Goal: Transaction & Acquisition: Purchase product/service

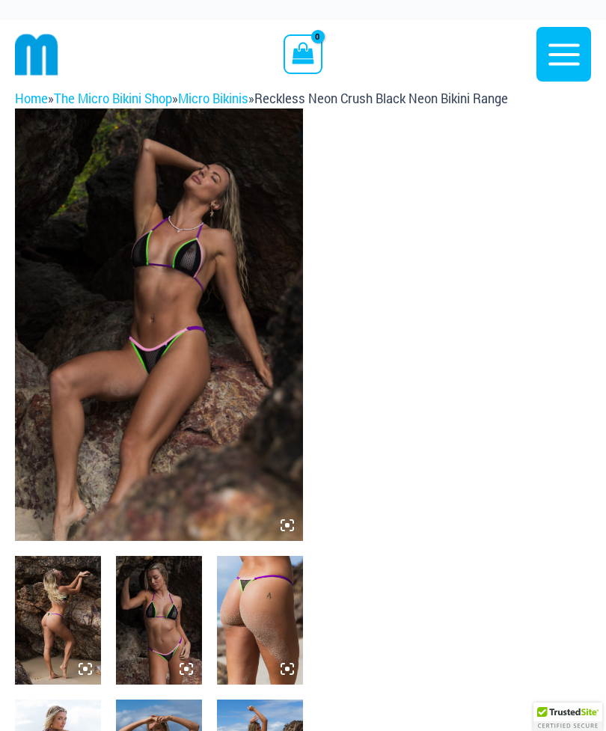
click at [213, 313] on img at bounding box center [159, 325] width 288 height 433
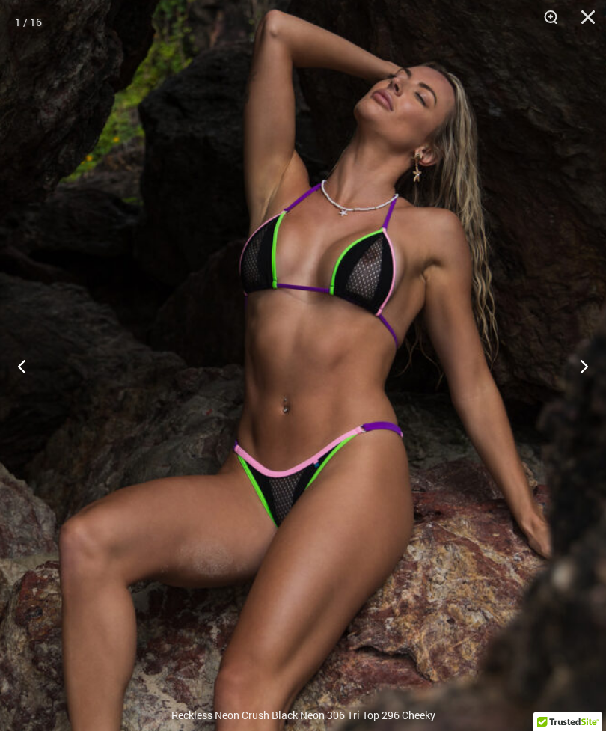
click at [585, 371] on button "Next" at bounding box center [578, 366] width 56 height 75
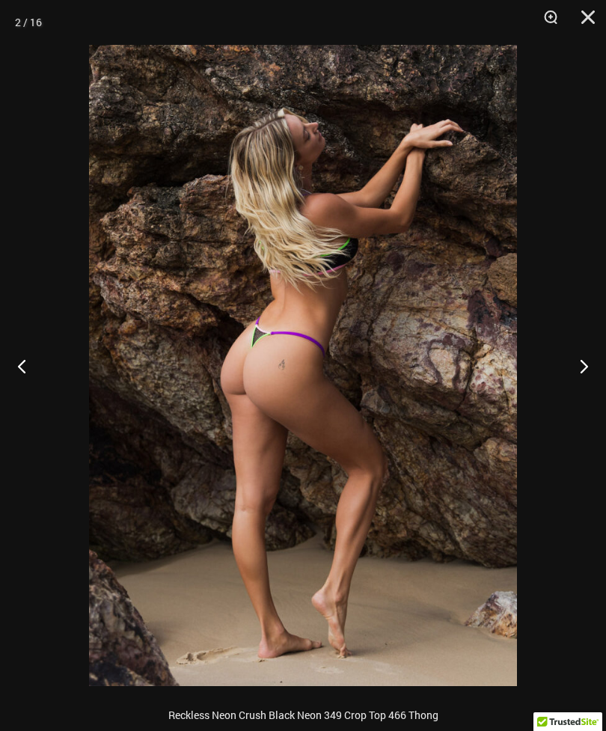
click at [584, 359] on button "Next" at bounding box center [578, 366] width 56 height 75
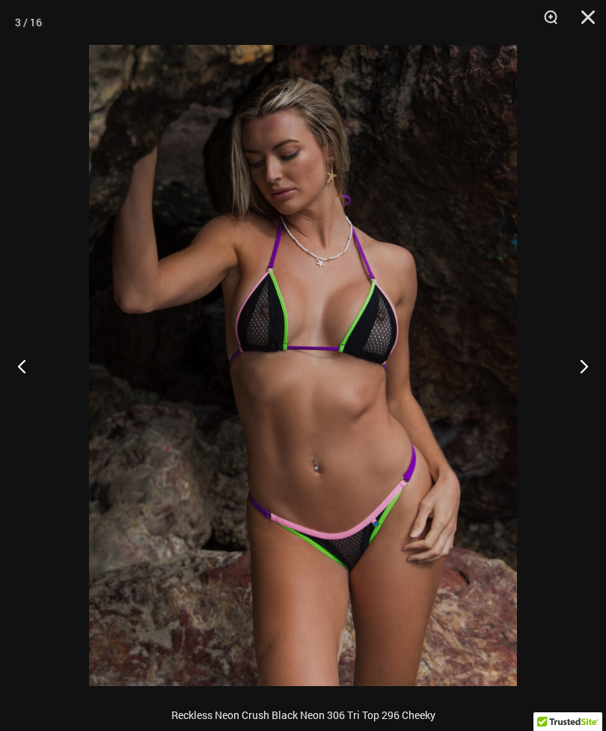
click at [583, 352] on button "Next" at bounding box center [578, 366] width 56 height 75
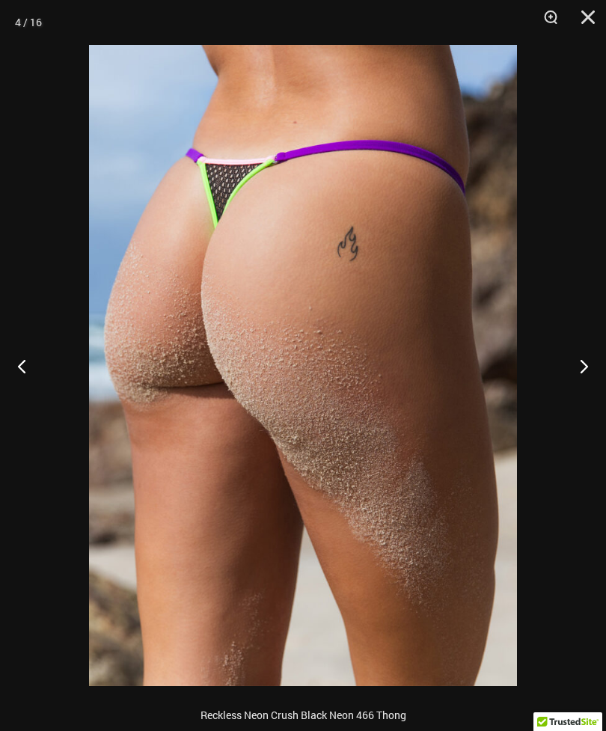
click at [580, 364] on button "Next" at bounding box center [578, 366] width 56 height 75
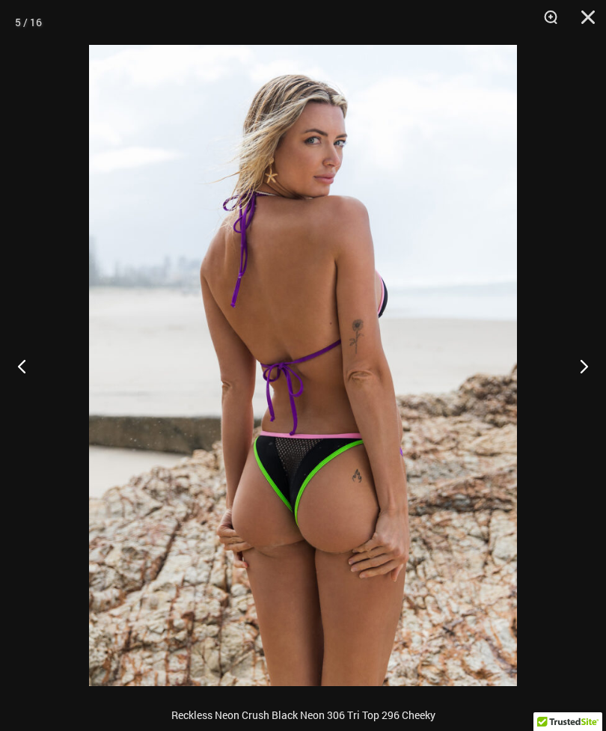
click at [582, 372] on button "Next" at bounding box center [578, 366] width 56 height 75
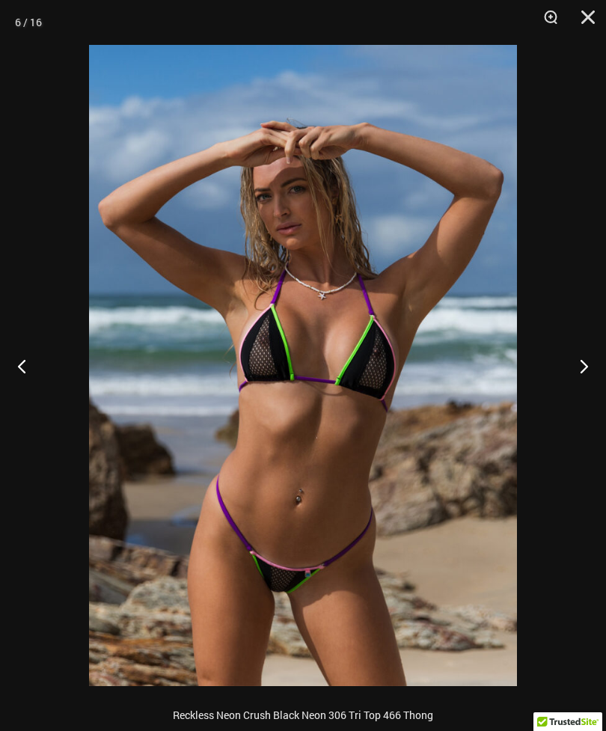
click at [580, 374] on button "Next" at bounding box center [578, 366] width 56 height 75
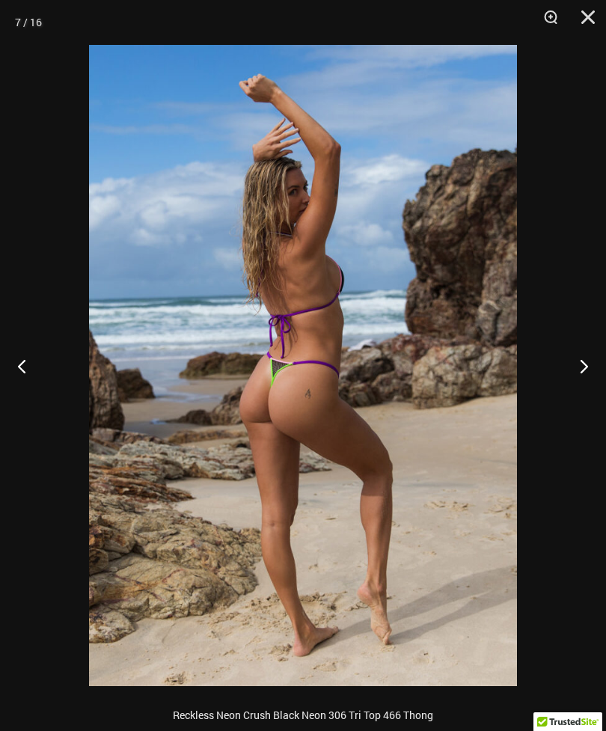
click at [574, 368] on button "Next" at bounding box center [578, 366] width 56 height 75
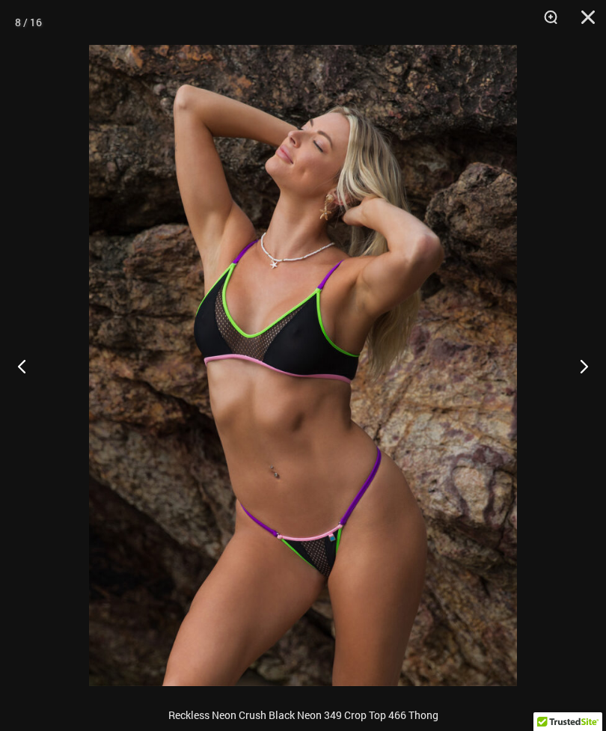
click at [585, 372] on button "Next" at bounding box center [578, 366] width 56 height 75
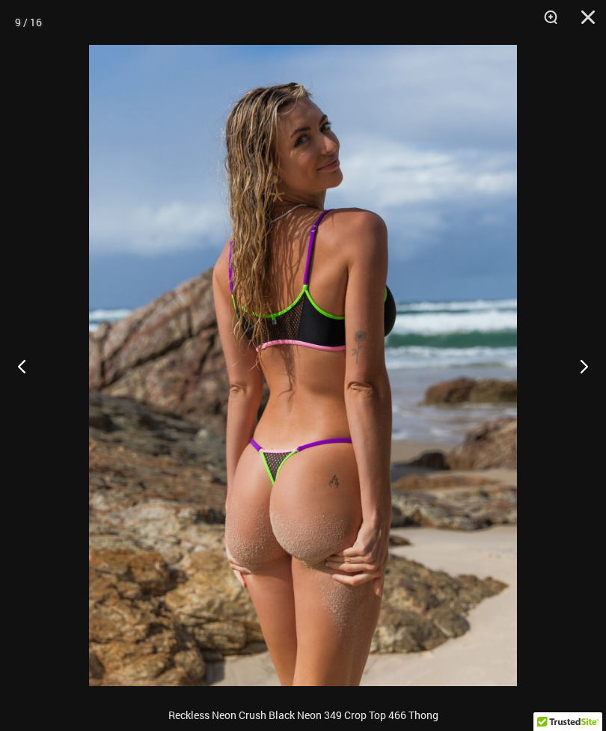
click at [584, 371] on button "Next" at bounding box center [578, 366] width 56 height 75
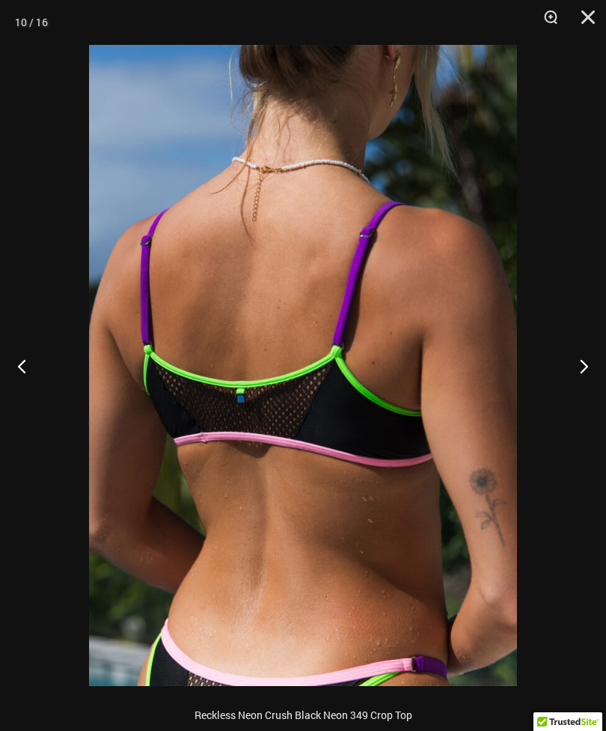
click at [595, 371] on button "Next" at bounding box center [578, 366] width 56 height 75
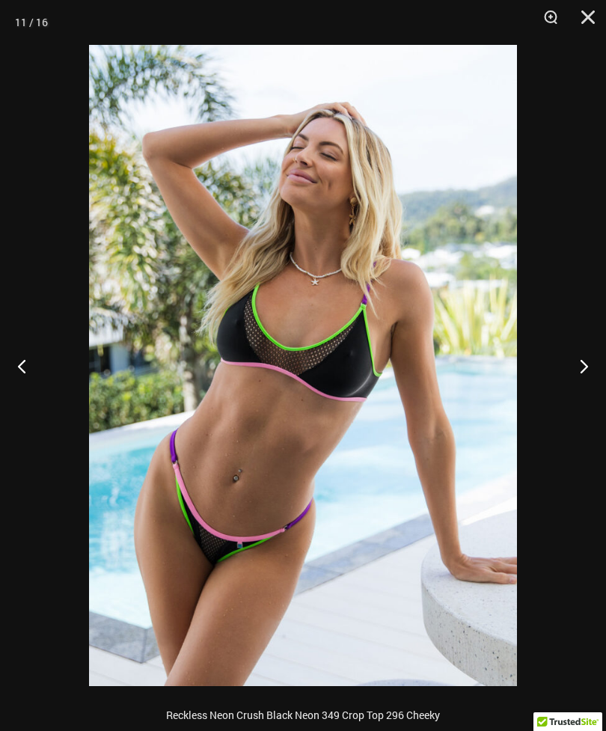
click at [586, 371] on button "Next" at bounding box center [578, 366] width 56 height 75
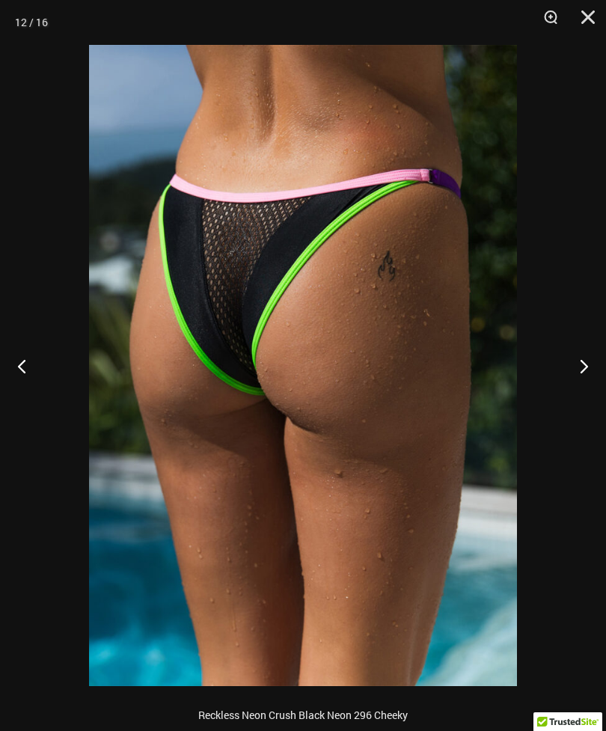
click at [579, 359] on button "Next" at bounding box center [578, 366] width 56 height 75
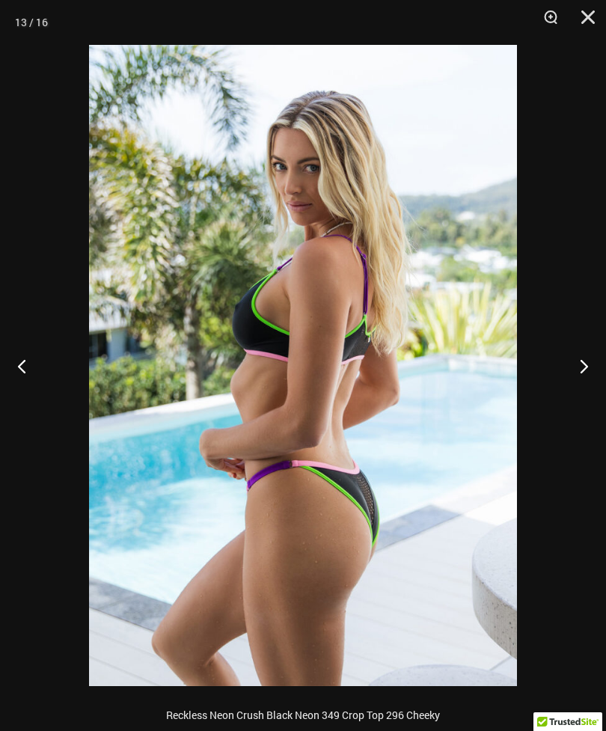
click at [573, 372] on button "Next" at bounding box center [578, 366] width 56 height 75
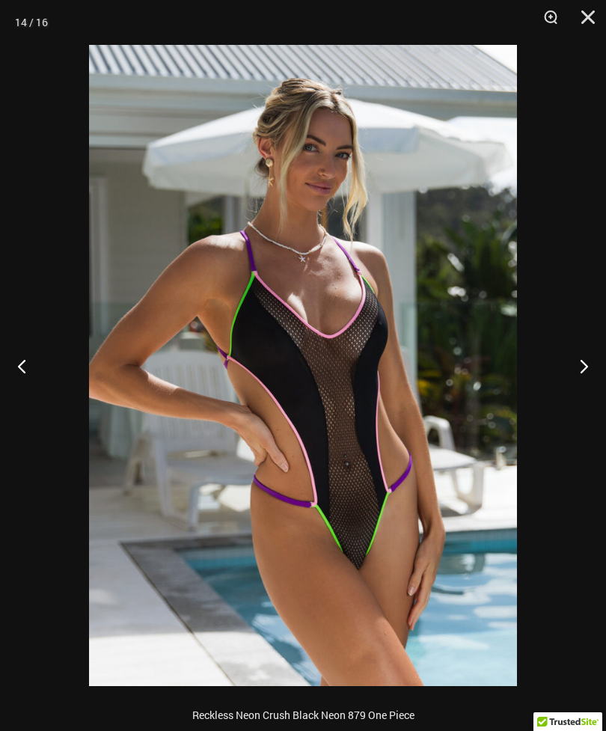
click at [597, 364] on button "Next" at bounding box center [578, 366] width 56 height 75
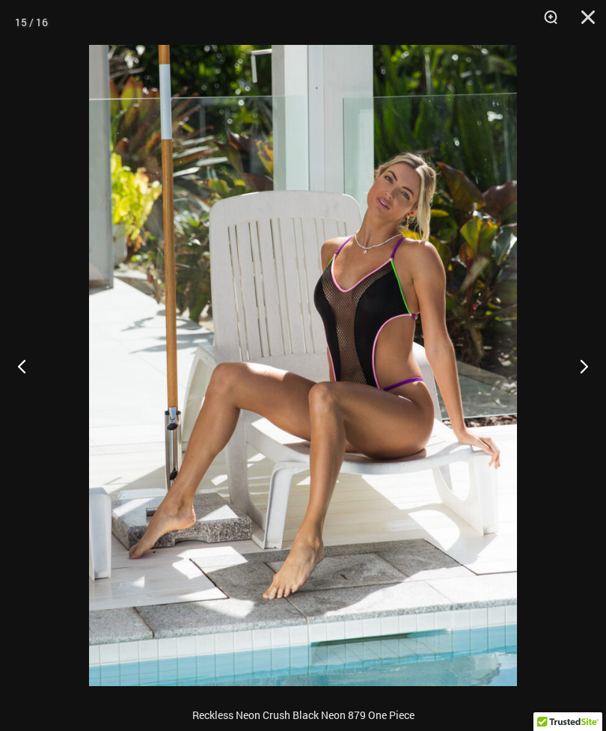
click at [584, 367] on button "Next" at bounding box center [578, 366] width 56 height 75
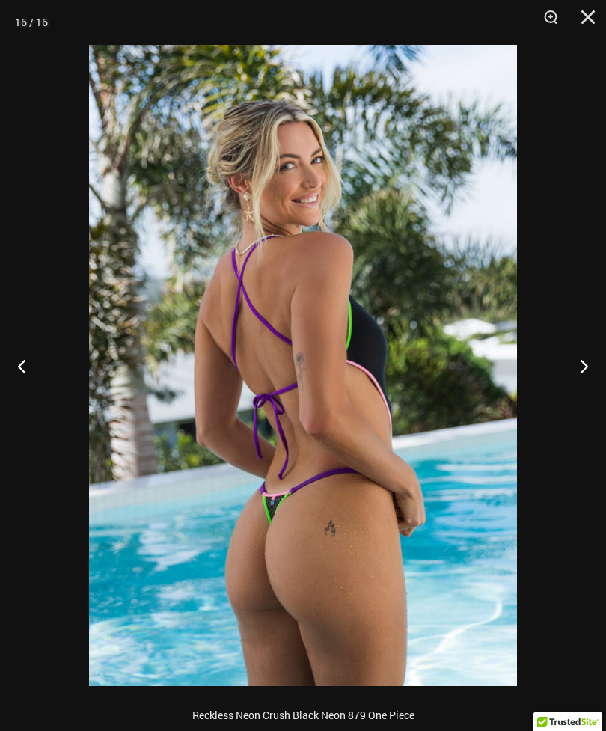
click at [579, 372] on button "Next" at bounding box center [578, 366] width 56 height 75
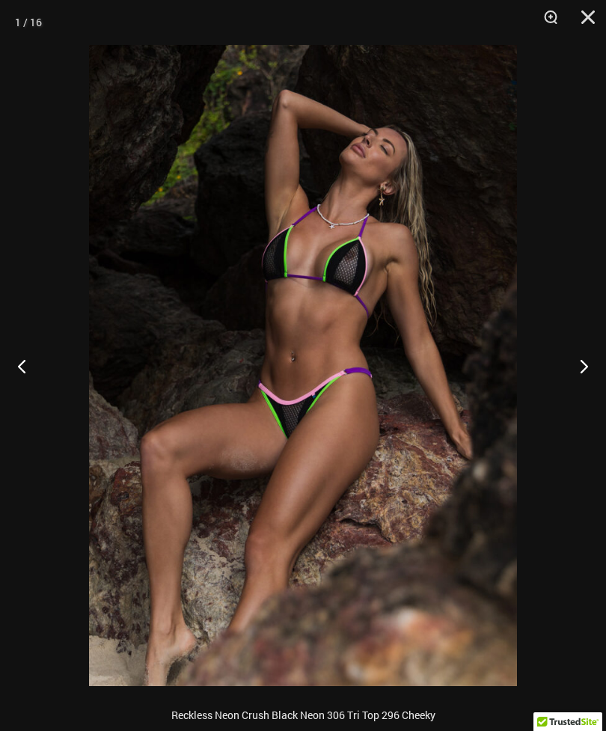
click at [582, 372] on button "Next" at bounding box center [578, 366] width 56 height 75
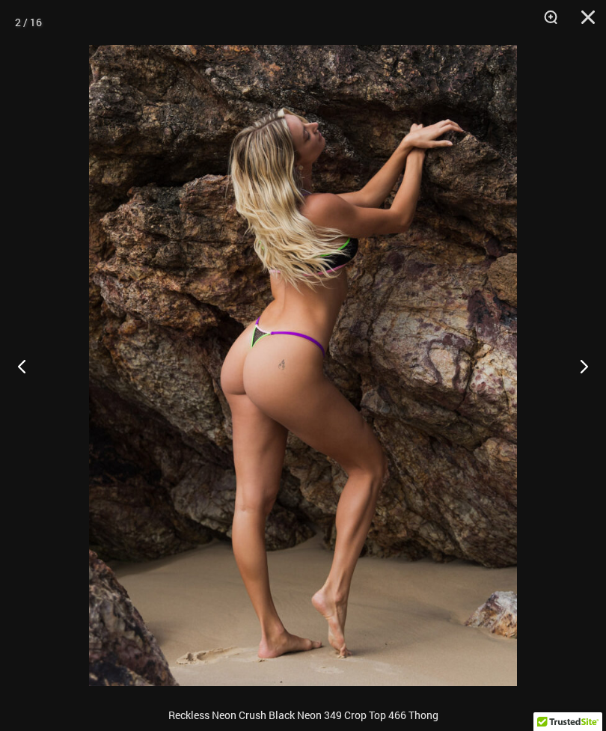
click at [595, 19] on button "Close" at bounding box center [582, 22] width 37 height 45
